Goal: Transaction & Acquisition: Purchase product/service

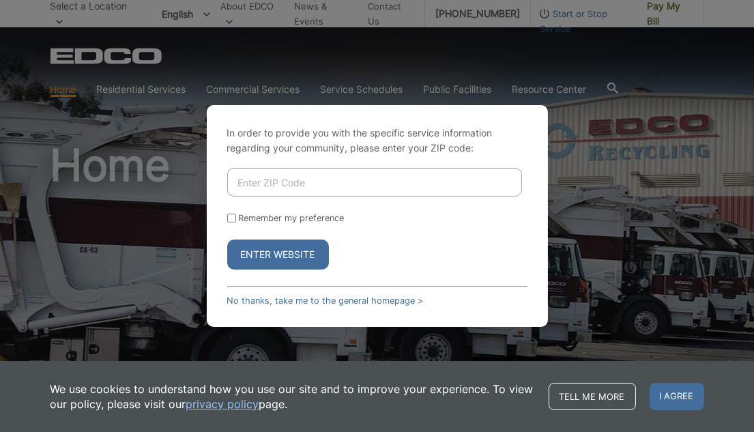
click at [248, 179] on input "Enter ZIP Code" at bounding box center [374, 182] width 295 height 29
type input "91941"
drag, startPoint x: 231, startPoint y: 213, endPoint x: 270, endPoint y: 244, distance: 50.0
click at [232, 215] on input "Remember my preference" at bounding box center [231, 217] width 9 height 9
checkbox input "true"
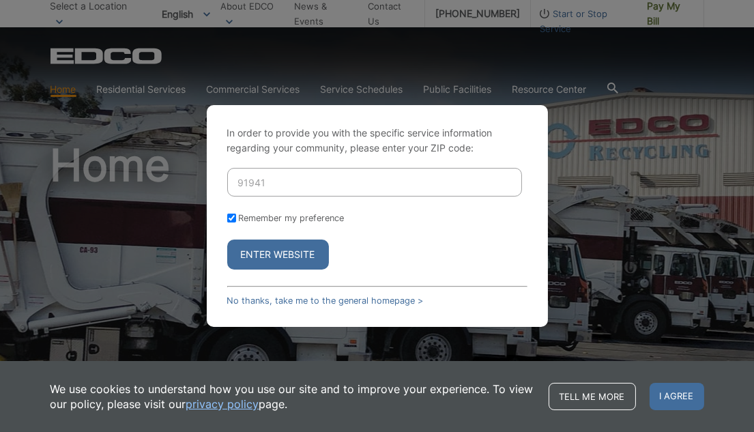
checkbox input "true"
click at [270, 256] on button "Enter Website" at bounding box center [278, 254] width 102 height 30
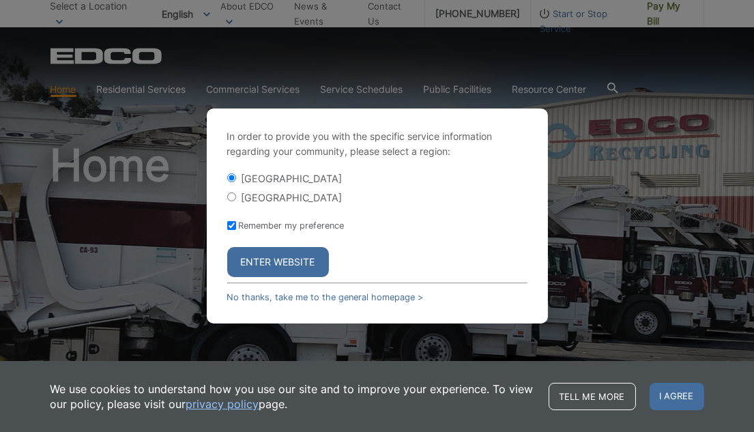
drag, startPoint x: 233, startPoint y: 192, endPoint x: 269, endPoint y: 243, distance: 63.0
click at [233, 194] on input "[GEOGRAPHIC_DATA]" at bounding box center [231, 196] width 9 height 9
radio input "true"
click at [273, 264] on button "Enter Website" at bounding box center [278, 262] width 102 height 30
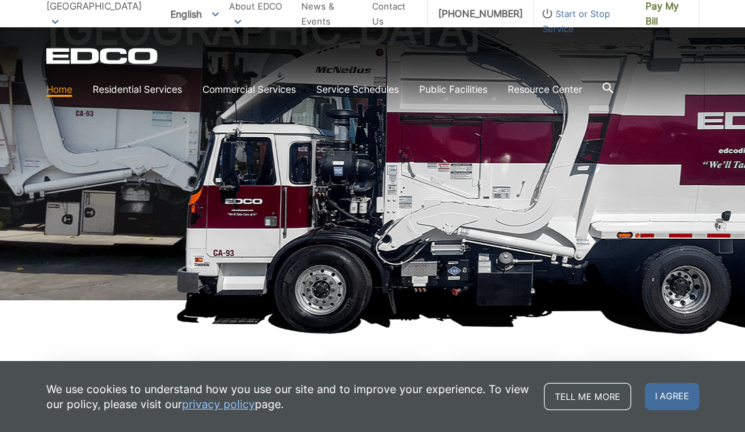
scroll to position [176, 0]
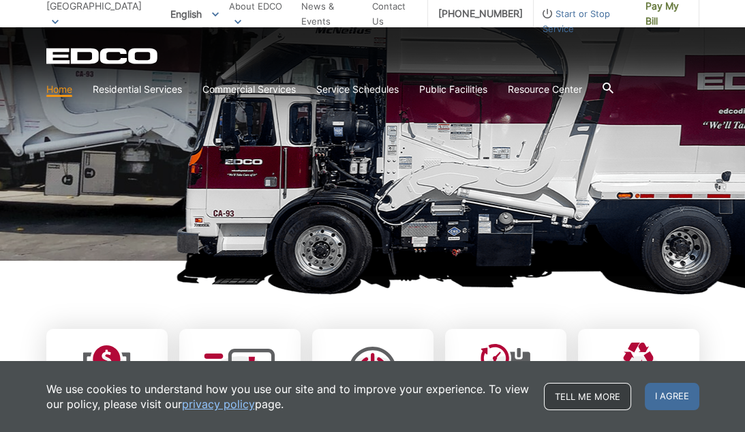
click at [569, 398] on link "Tell me more" at bounding box center [587, 396] width 87 height 27
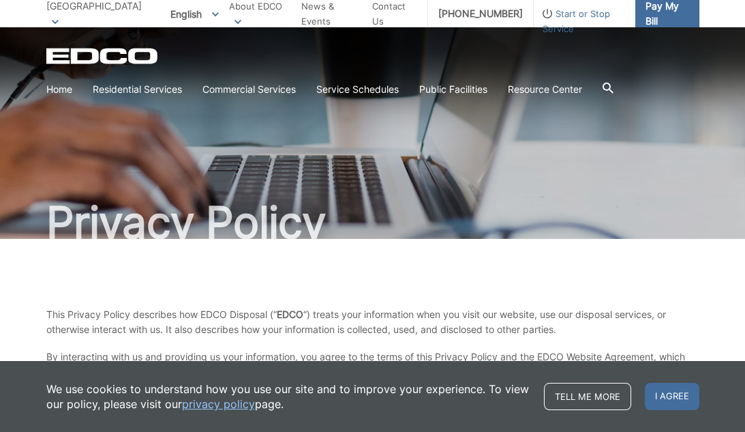
click at [646, 12] on span "Pay My Bill" at bounding box center [667, 14] width 43 height 30
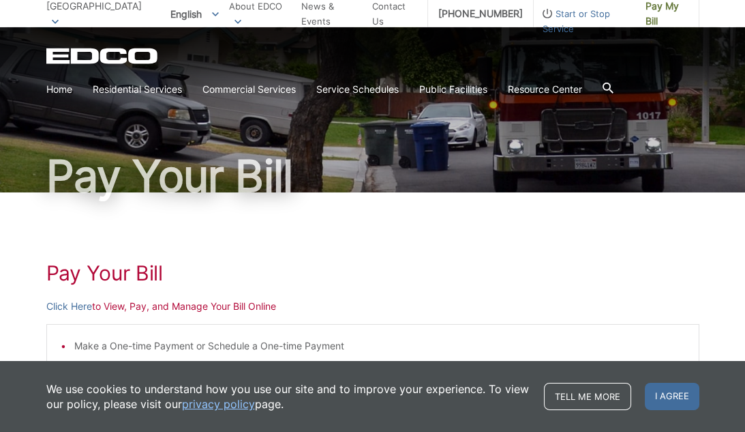
scroll to position [88, 0]
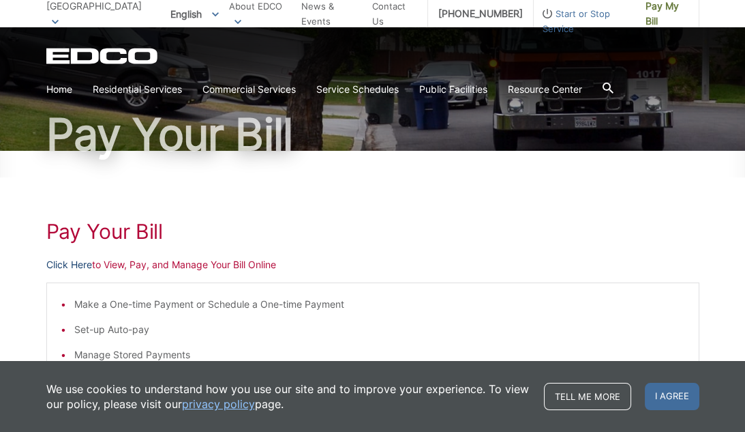
click at [71, 263] on link "Click Here" at bounding box center [69, 264] width 46 height 15
